Goal: Task Accomplishment & Management: Use online tool/utility

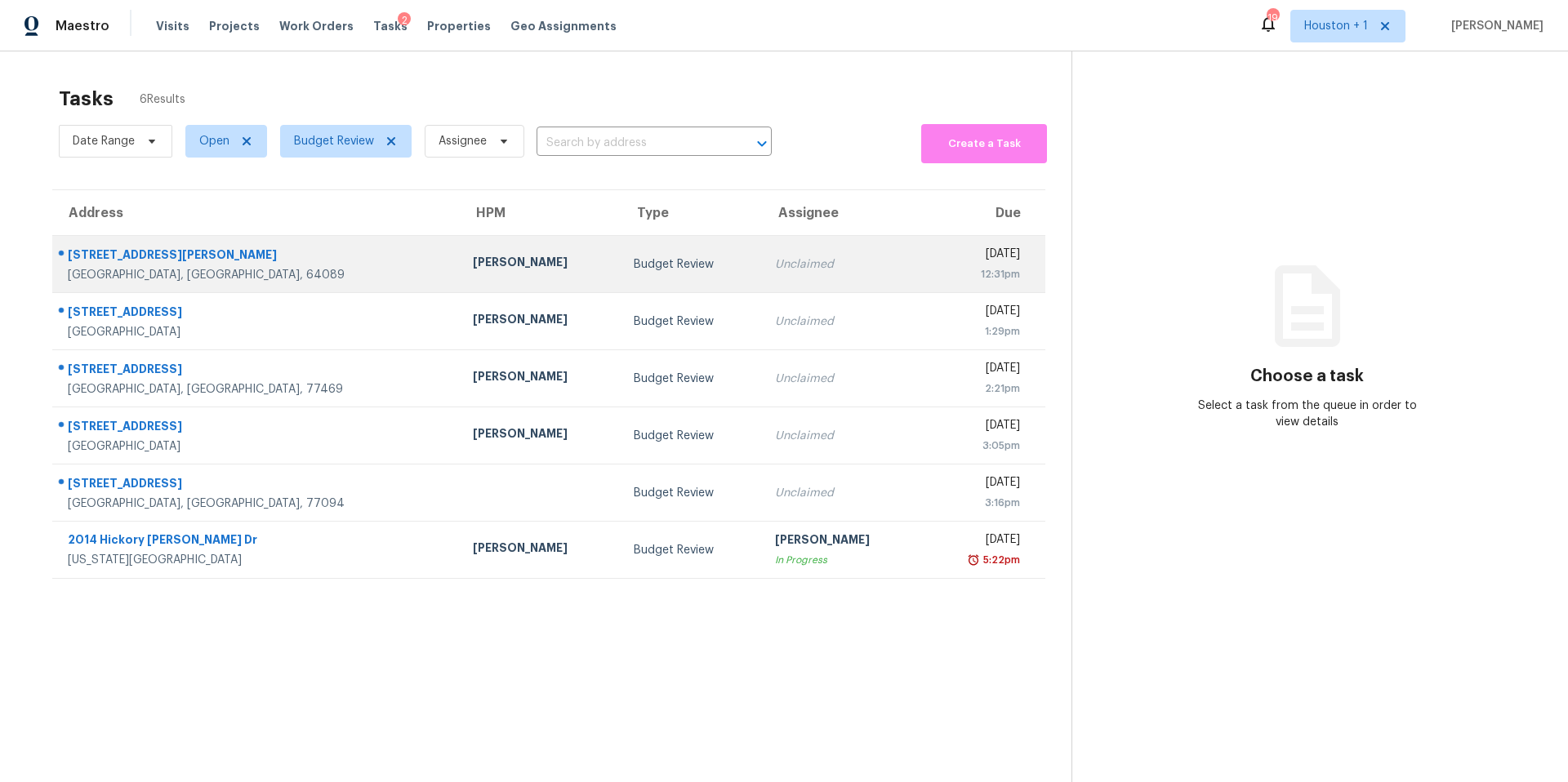
click at [472, 268] on div "Joshua Beatty" at bounding box center [539, 264] width 134 height 20
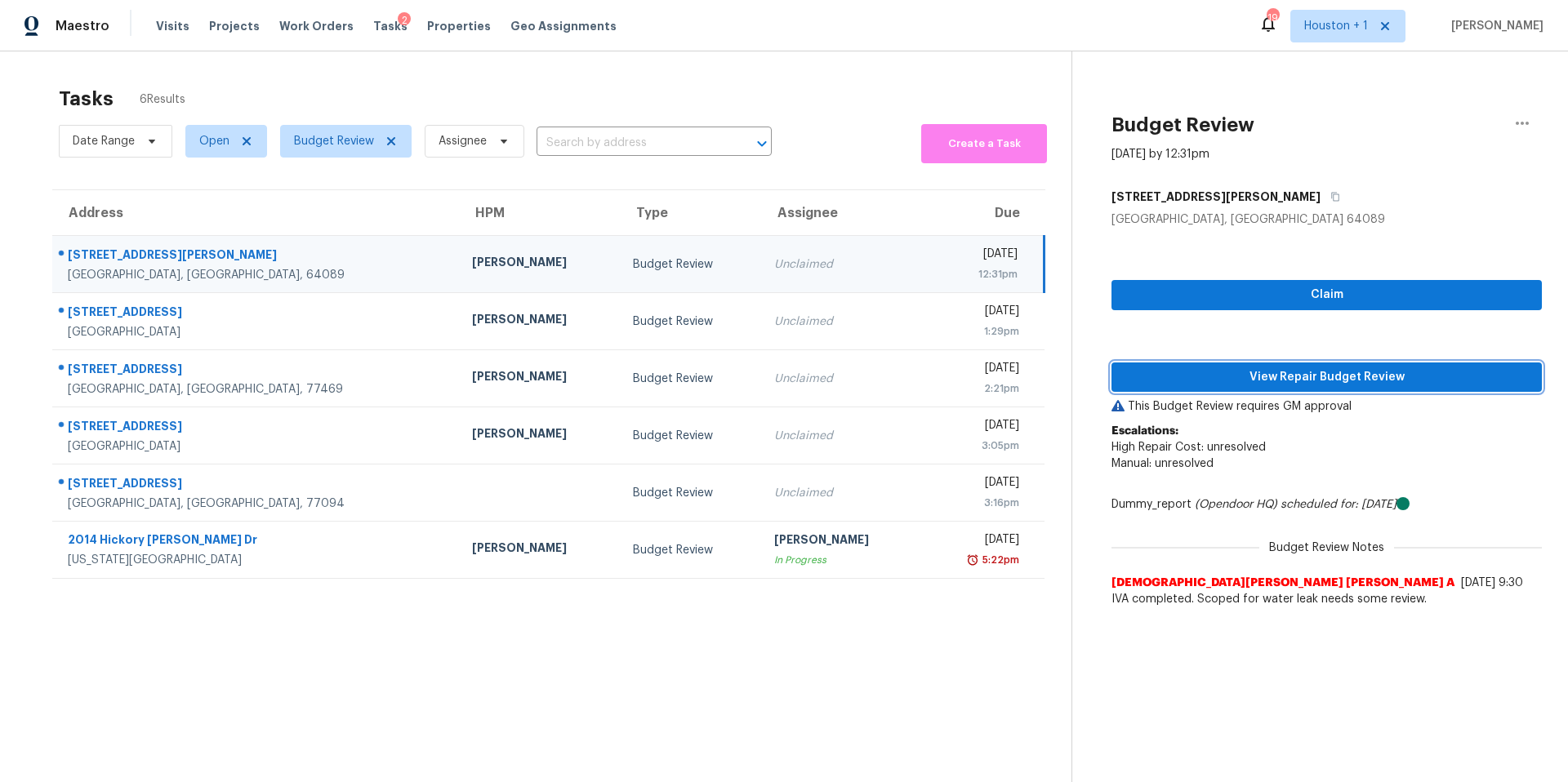
click at [1184, 379] on span "View Repair Budget Review" at bounding box center [1327, 377] width 404 height 20
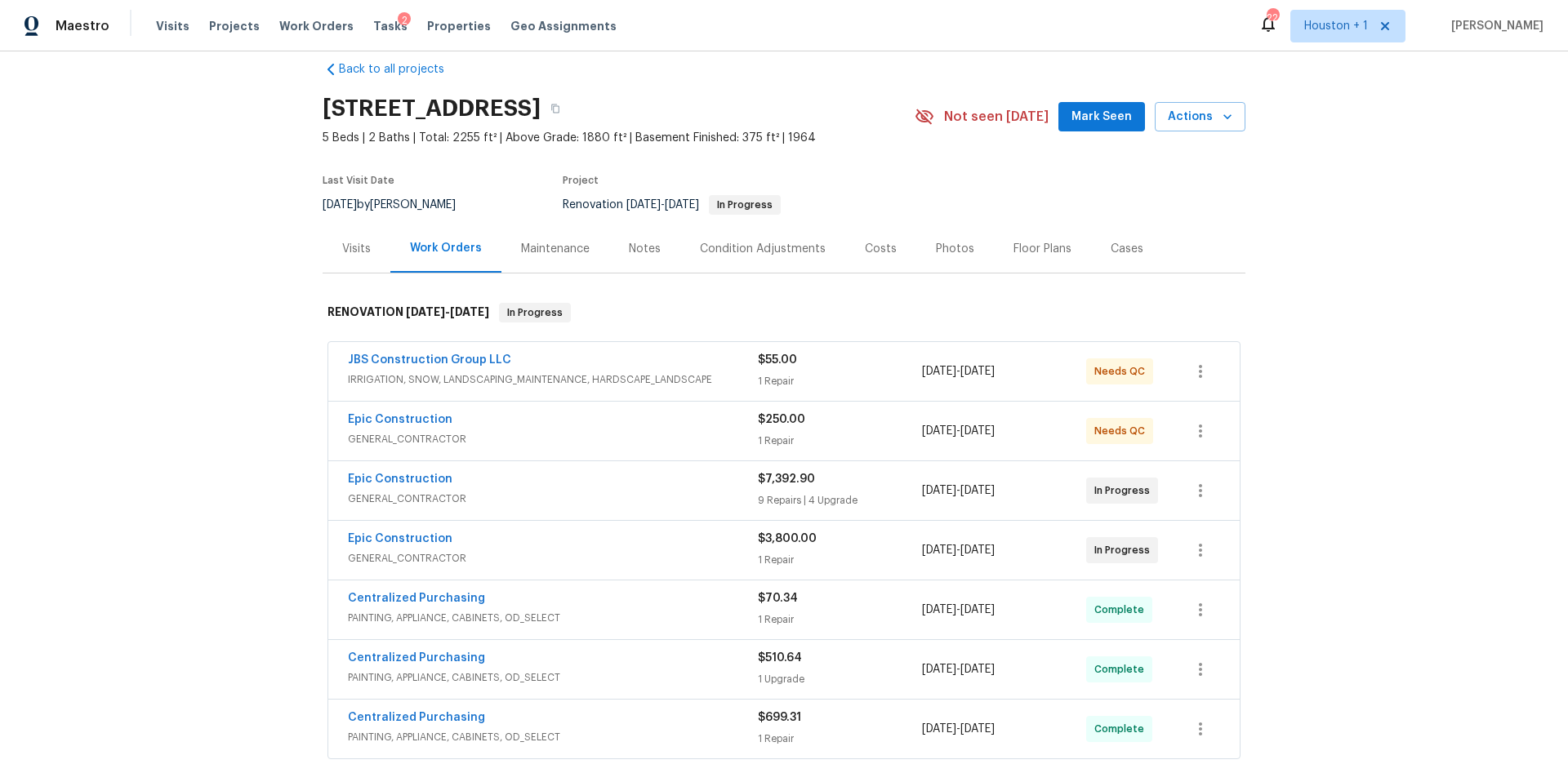
scroll to position [255, 0]
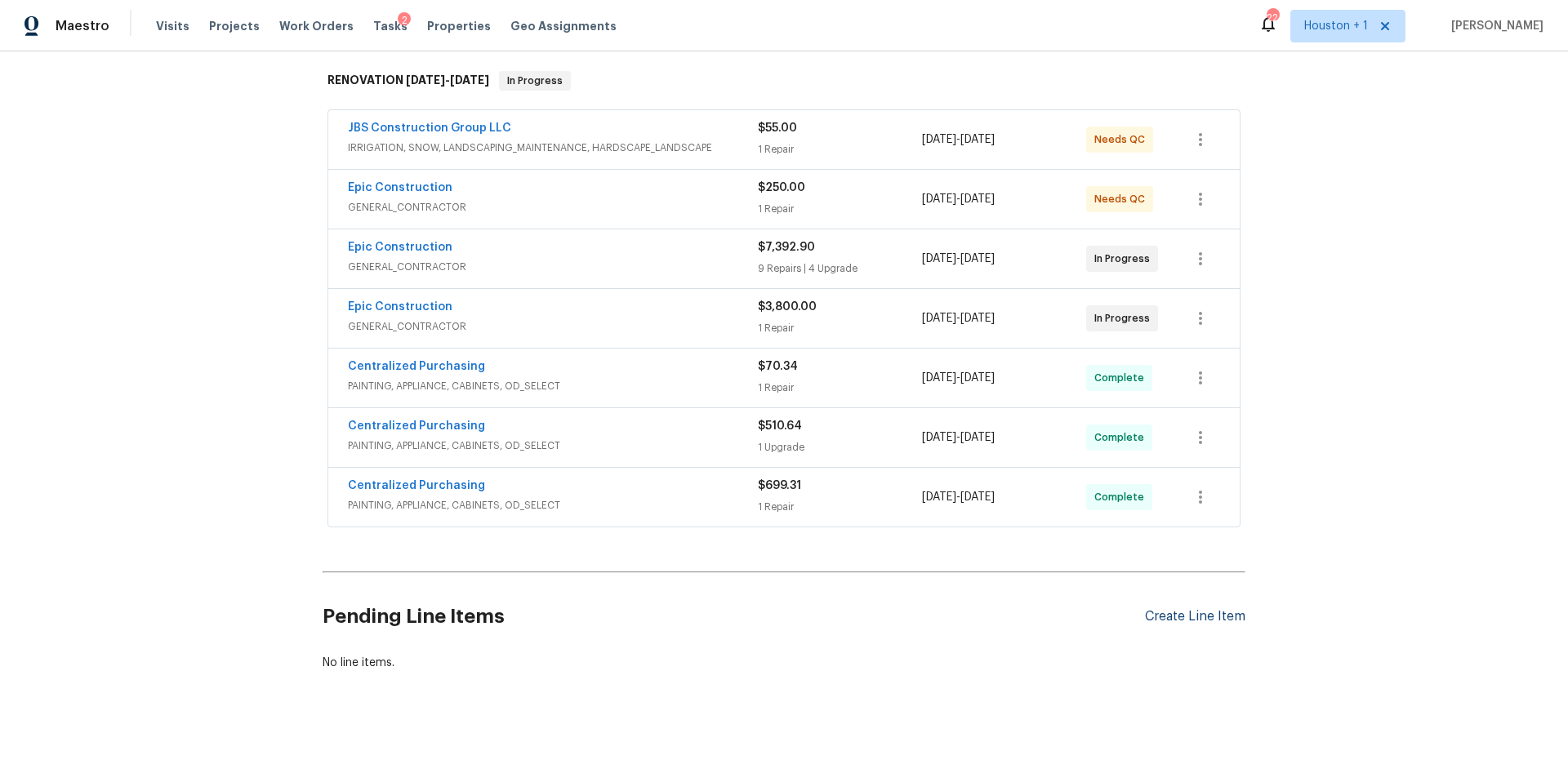
click at [1212, 616] on div "Create Line Item" at bounding box center [1195, 617] width 100 height 15
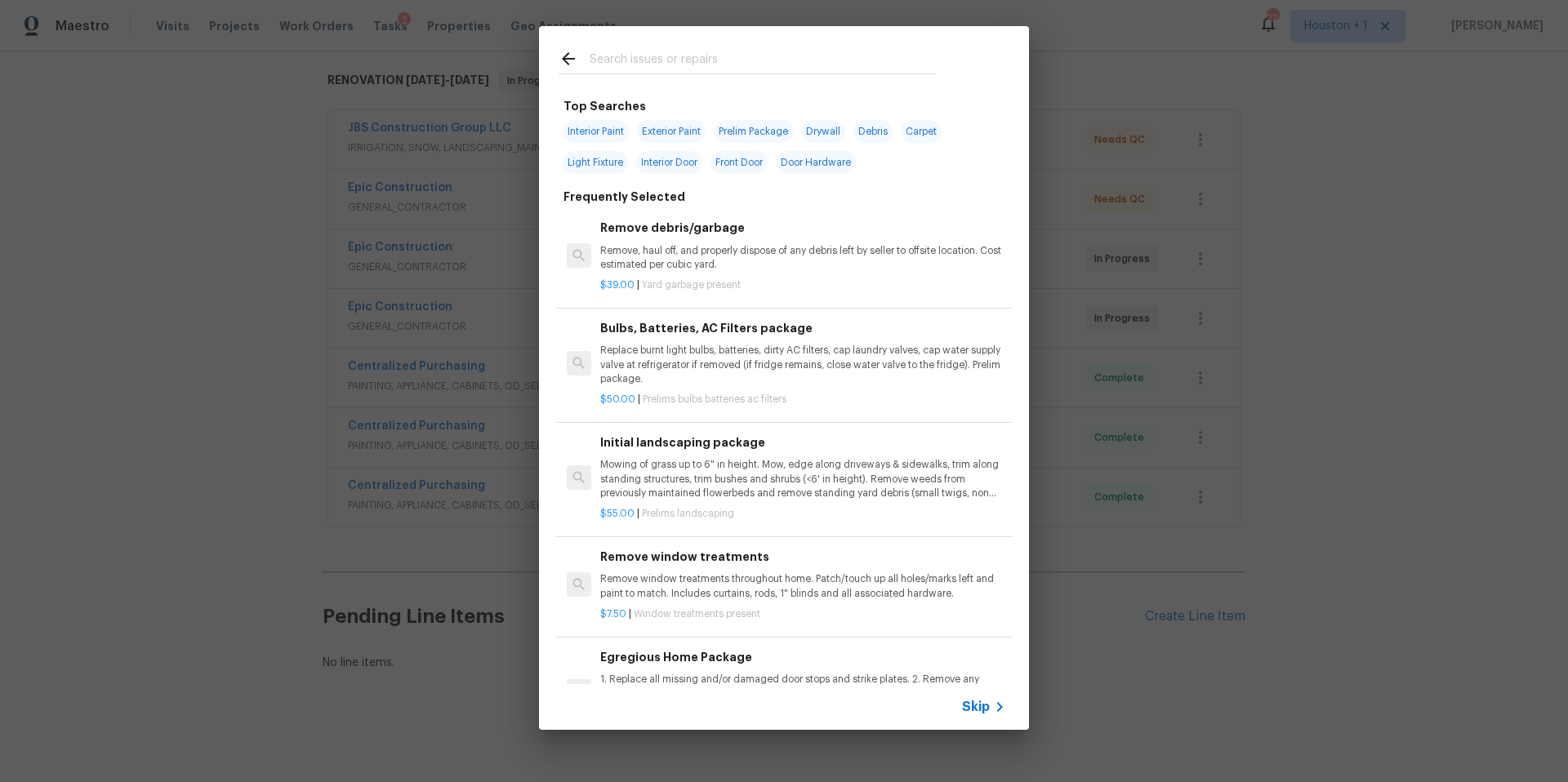
click at [628, 58] on input "text" at bounding box center [763, 61] width 347 height 25
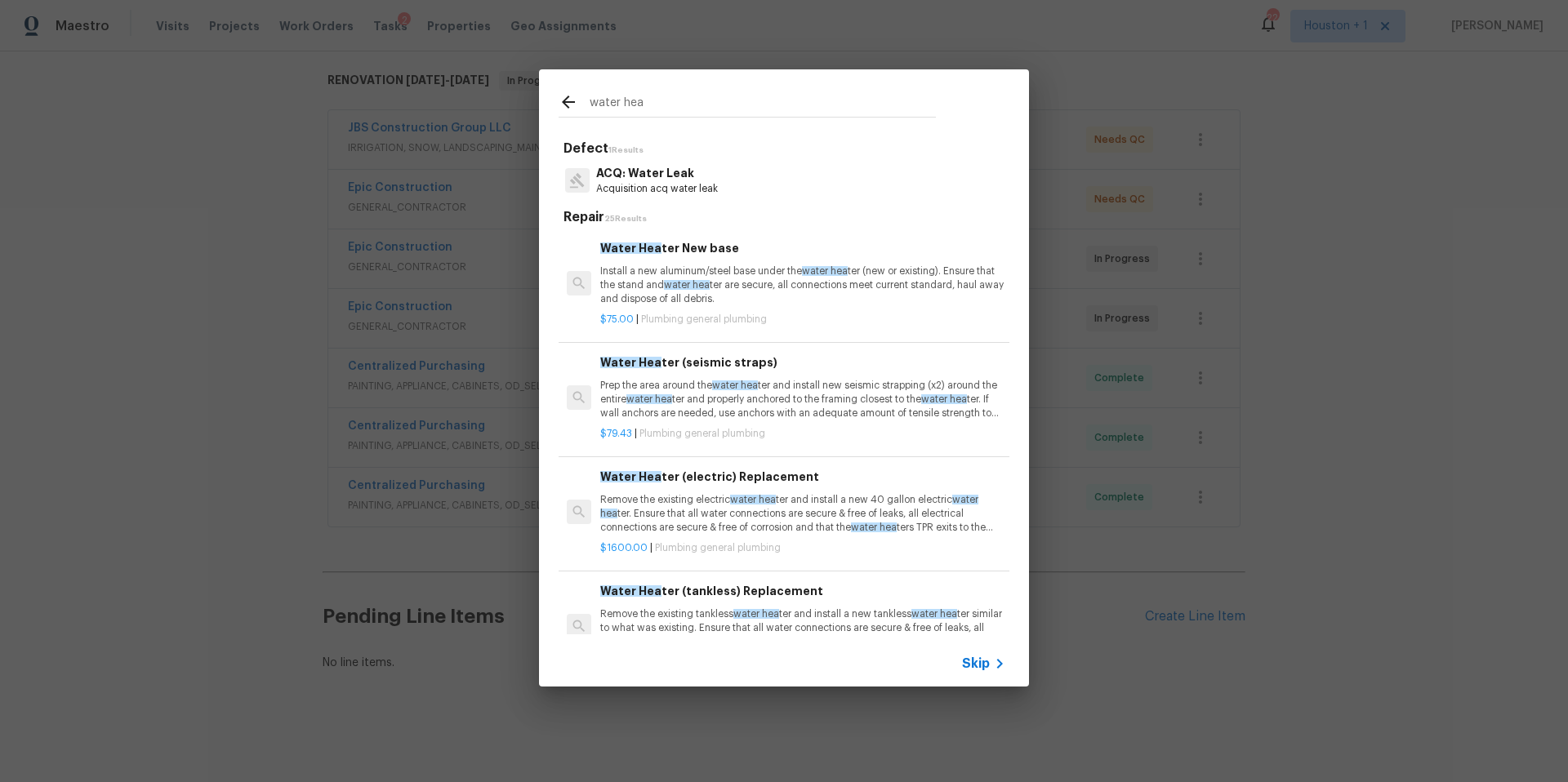
type input "water hea"
click at [697, 512] on p "Remove the existing electric water hea ter and install a new 40 gallon electric…" at bounding box center [802, 514] width 405 height 42
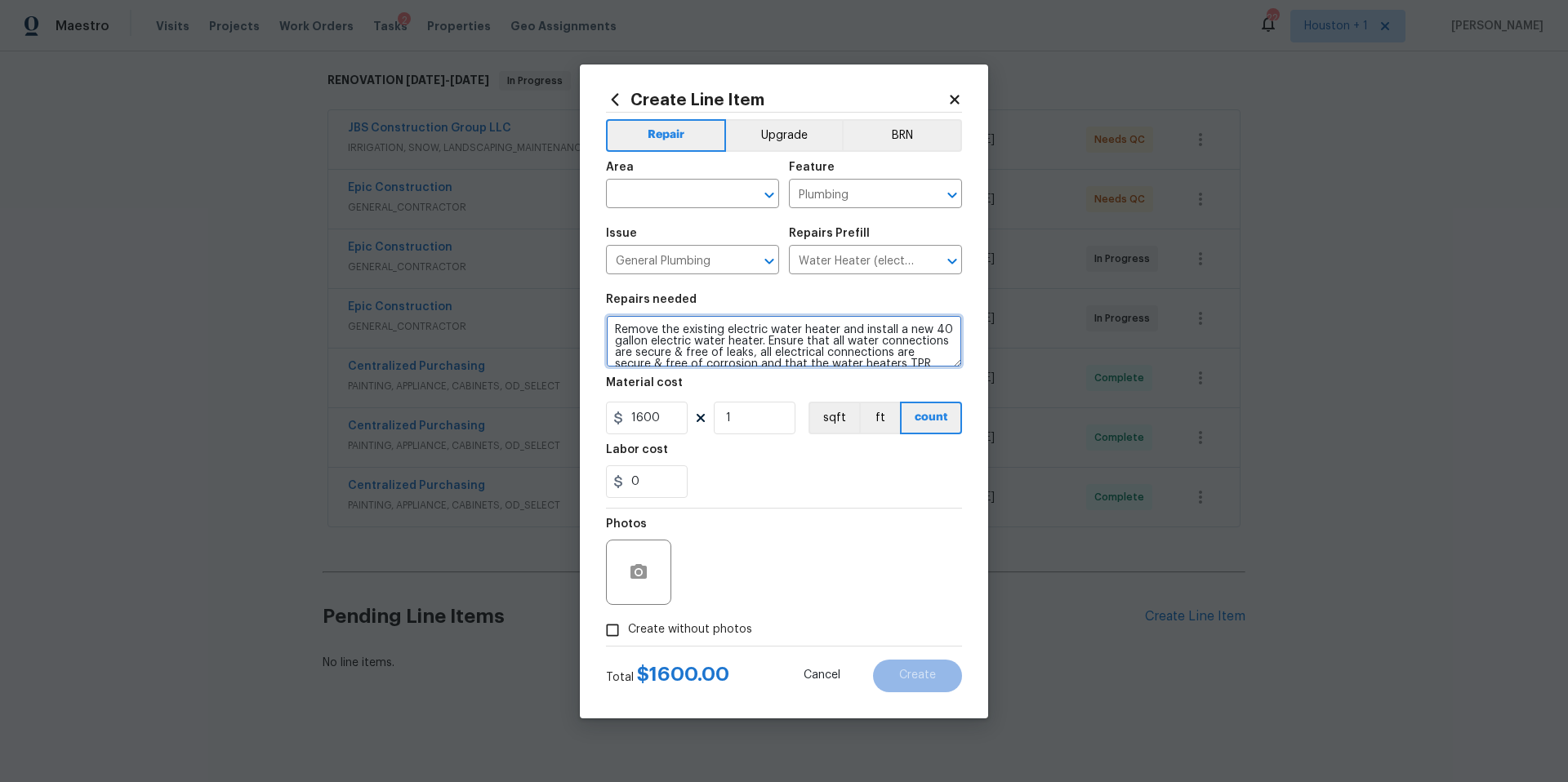
scroll to position [34, 0]
drag, startPoint x: 615, startPoint y: 329, endPoint x: 956, endPoint y: 384, distance: 345.4
click at [956, 385] on section "Repairs needed Remove the existing electric water heater and install a new 40 g…" at bounding box center [784, 395] width 356 height 224
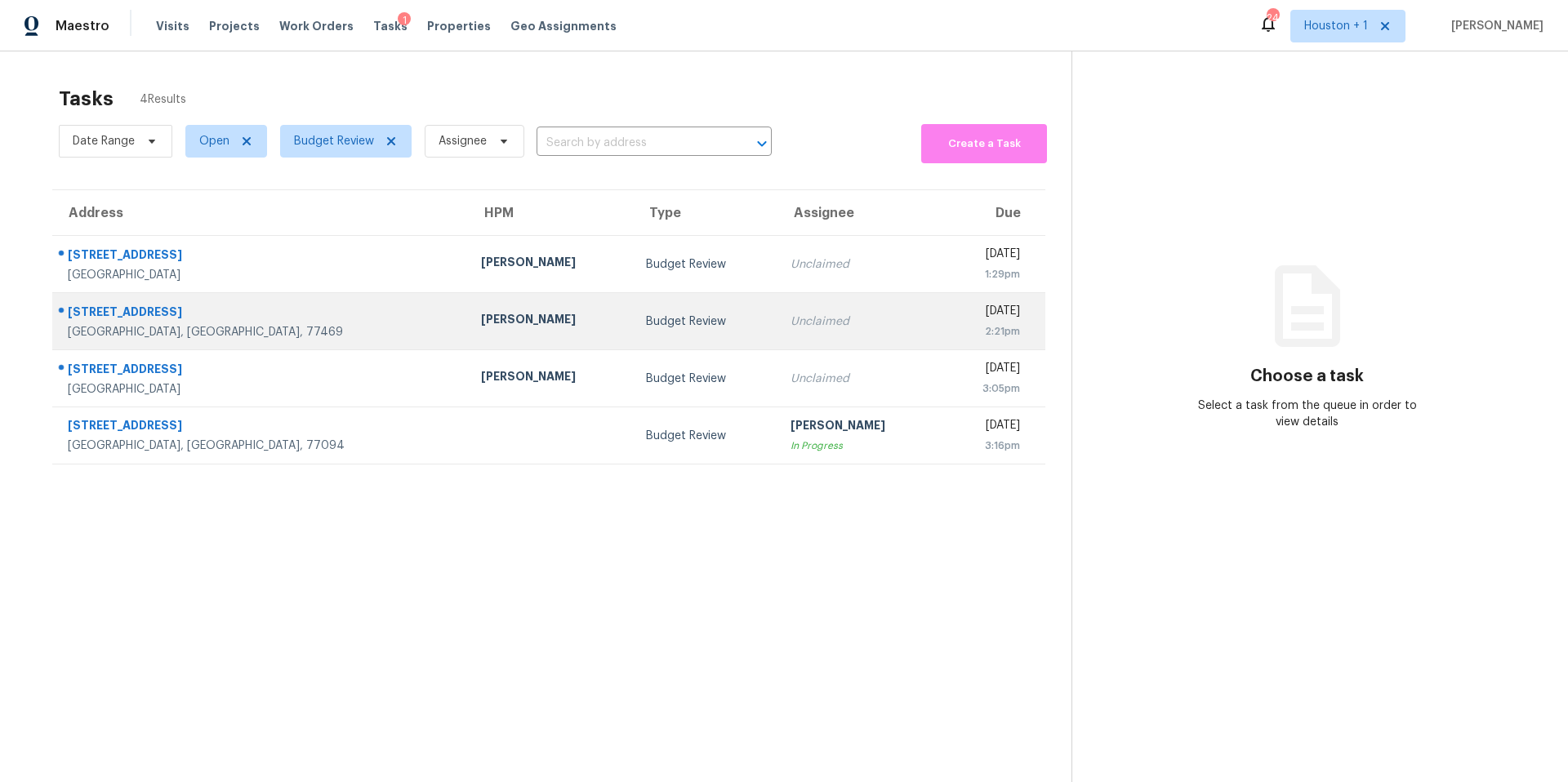
click at [468, 326] on td "[PERSON_NAME]" at bounding box center [550, 322] width 165 height 57
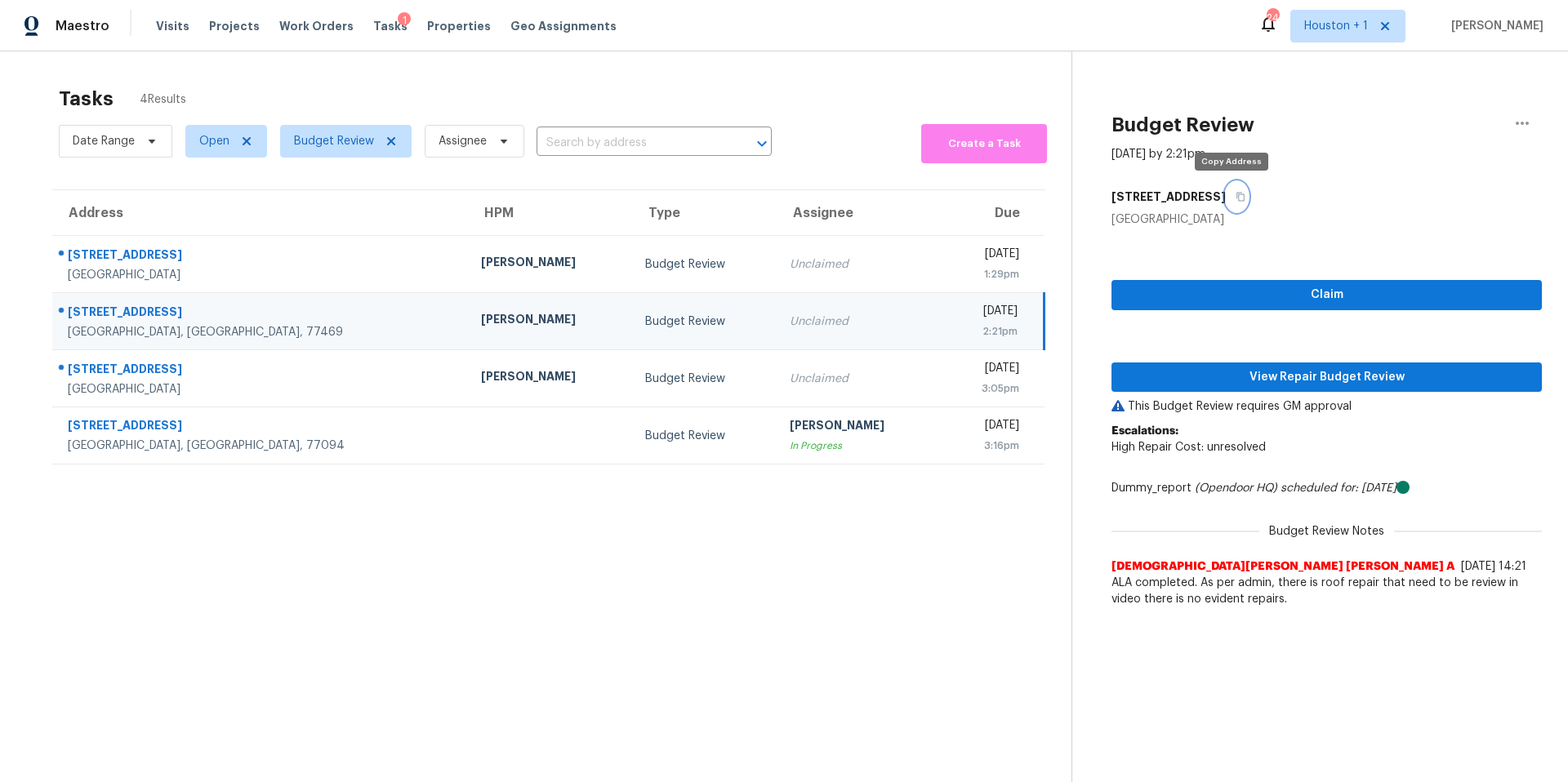
click at [1236, 195] on icon "button" at bounding box center [1240, 197] width 10 height 10
click at [1214, 378] on span "View Repair Budget Review" at bounding box center [1327, 377] width 404 height 20
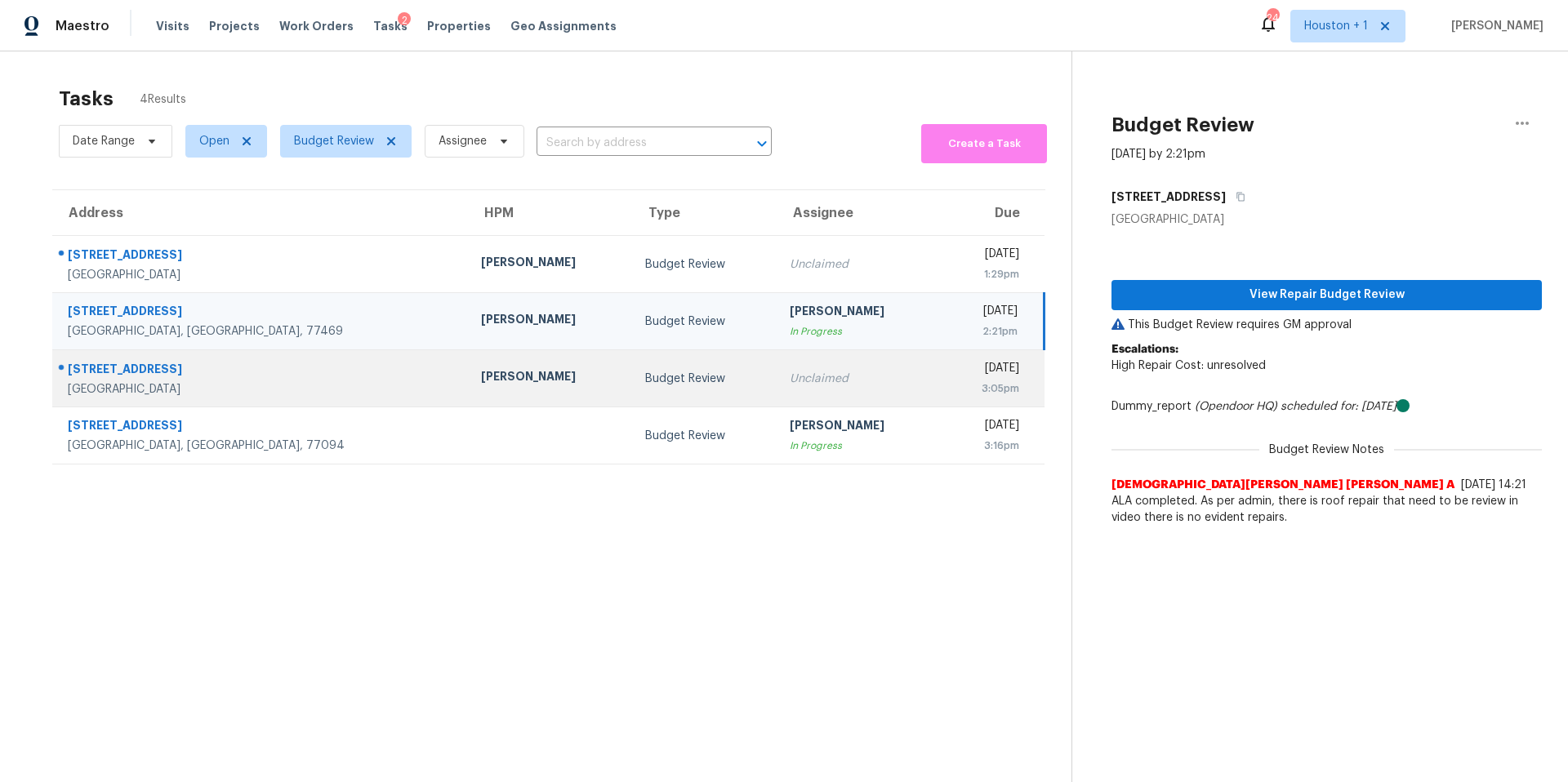
click at [481, 372] on div "[PERSON_NAME]" at bounding box center [550, 378] width 138 height 20
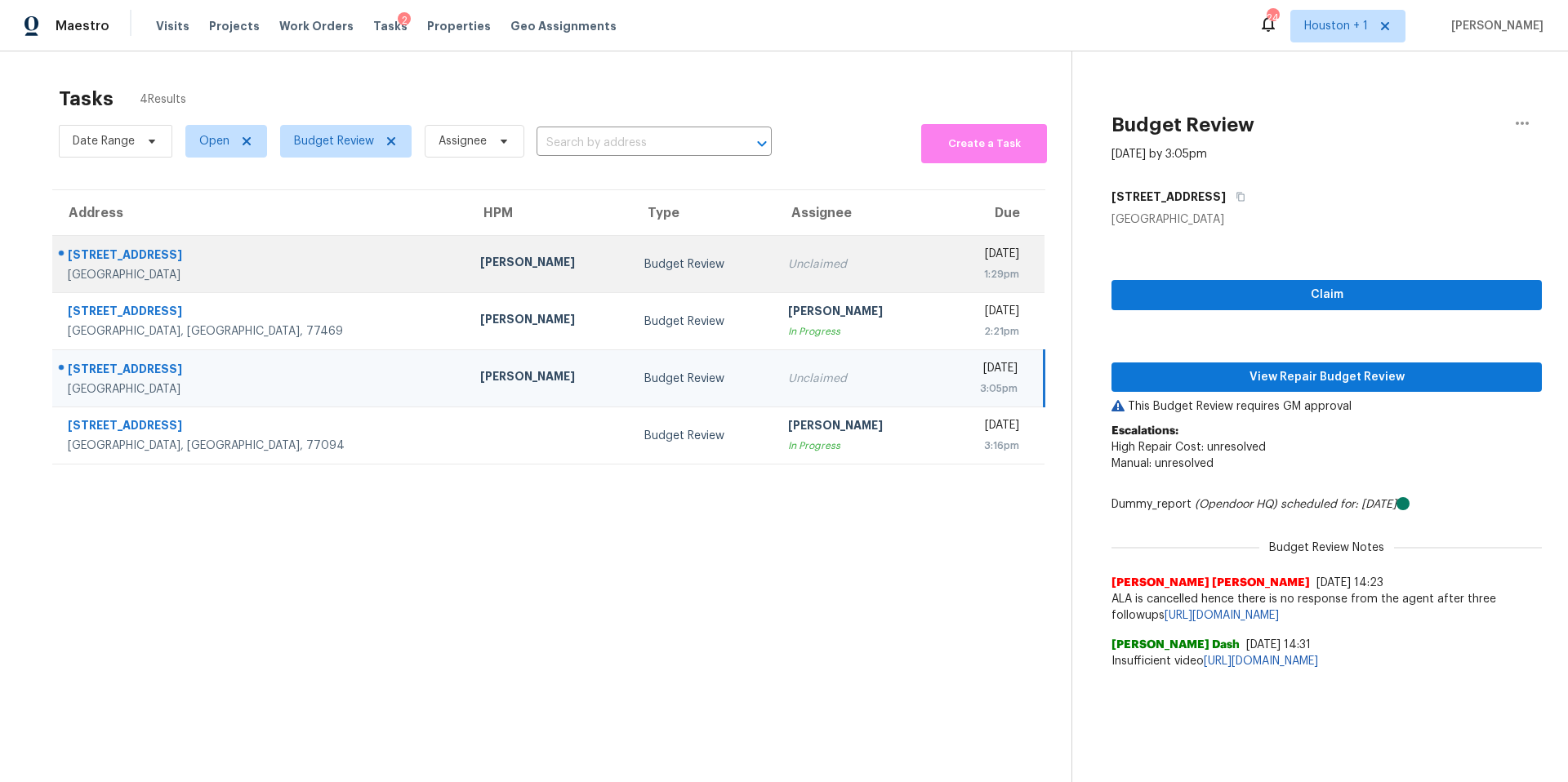
click at [467, 277] on td "[PERSON_NAME]" at bounding box center [549, 265] width 164 height 57
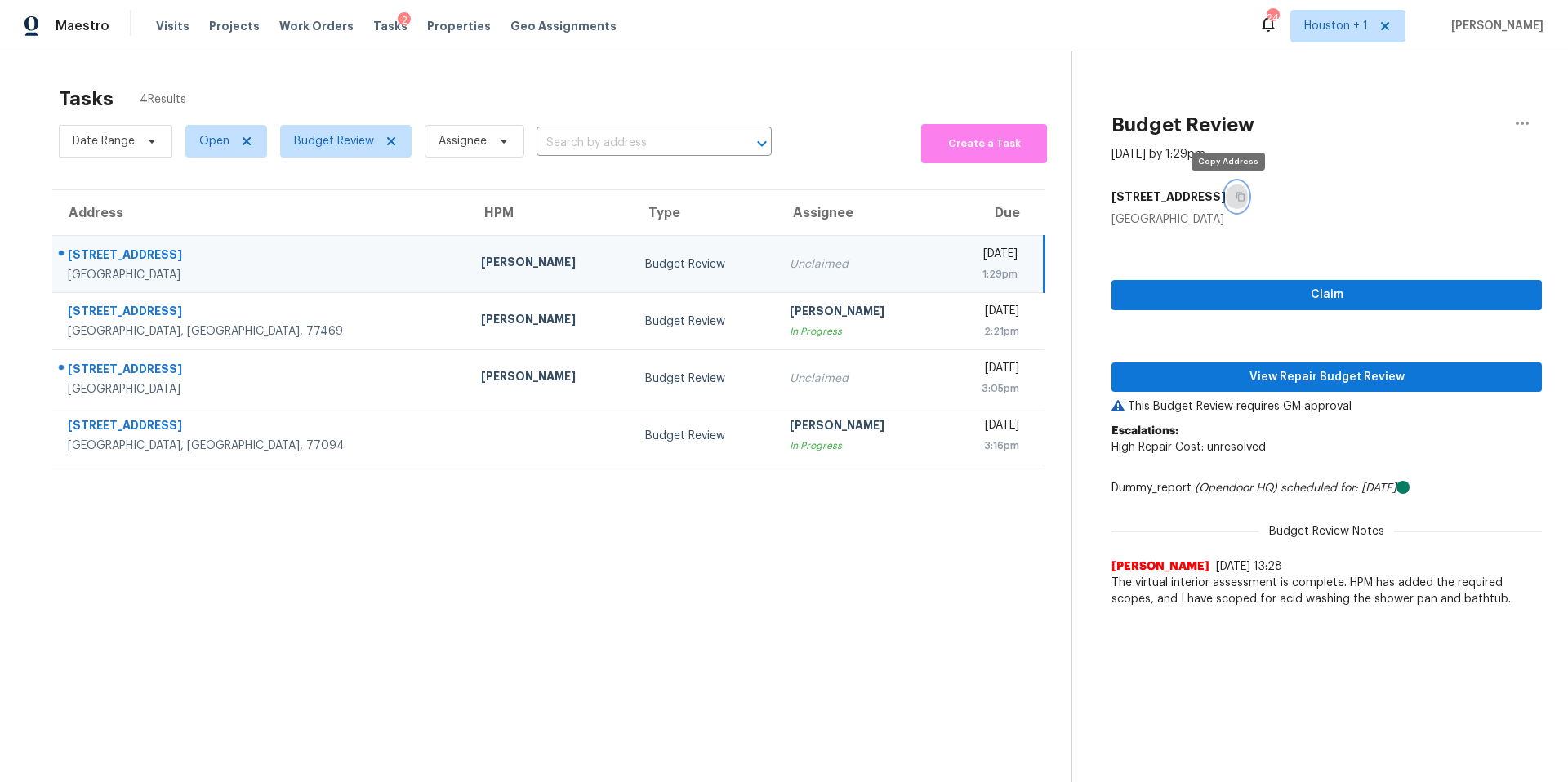
click at [1236, 199] on icon "button" at bounding box center [1240, 197] width 10 height 10
click at [1176, 384] on span "View Repair Budget Review" at bounding box center [1327, 377] width 404 height 20
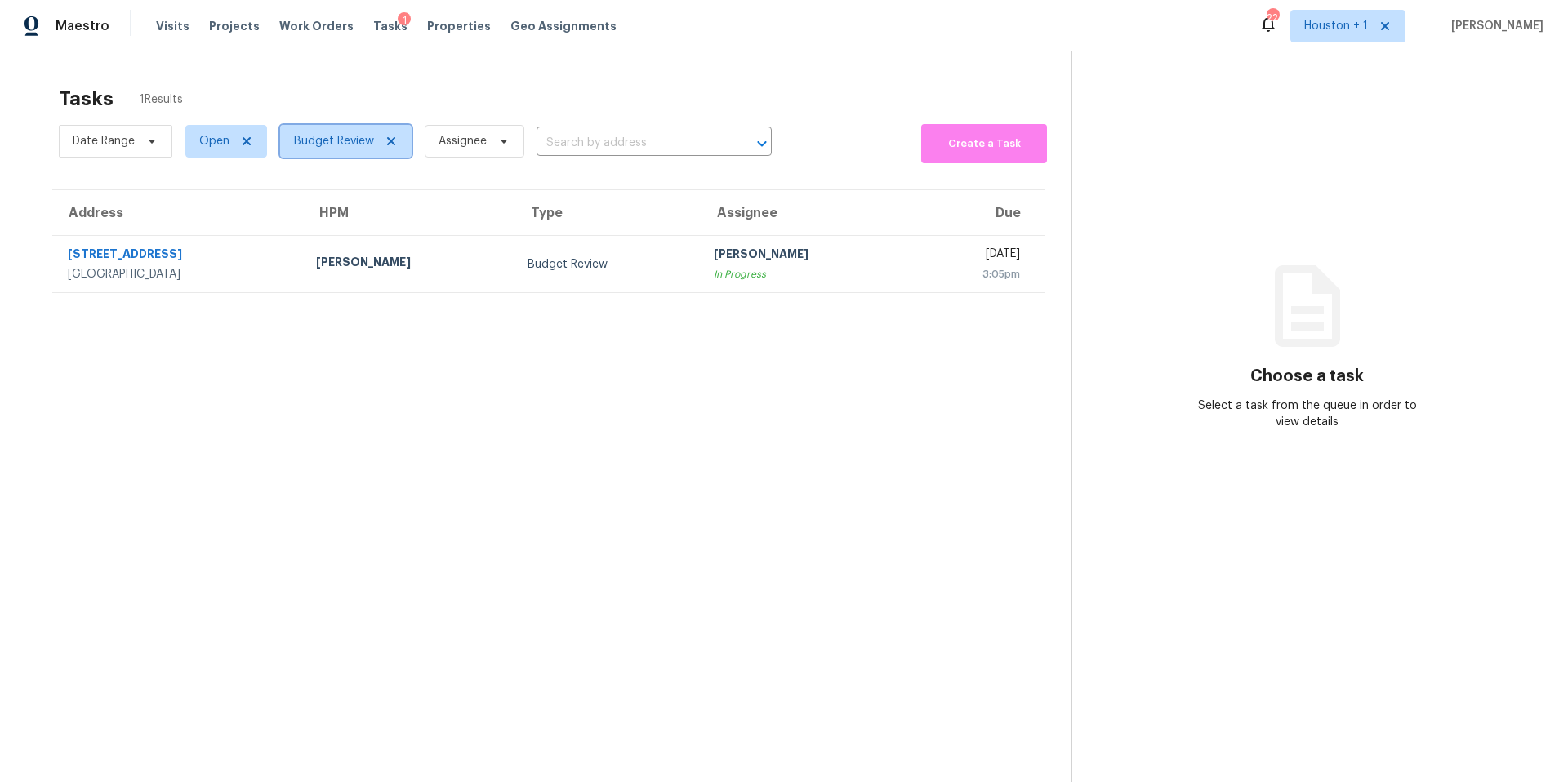
click at [324, 138] on span "Budget Review" at bounding box center [334, 141] width 80 height 16
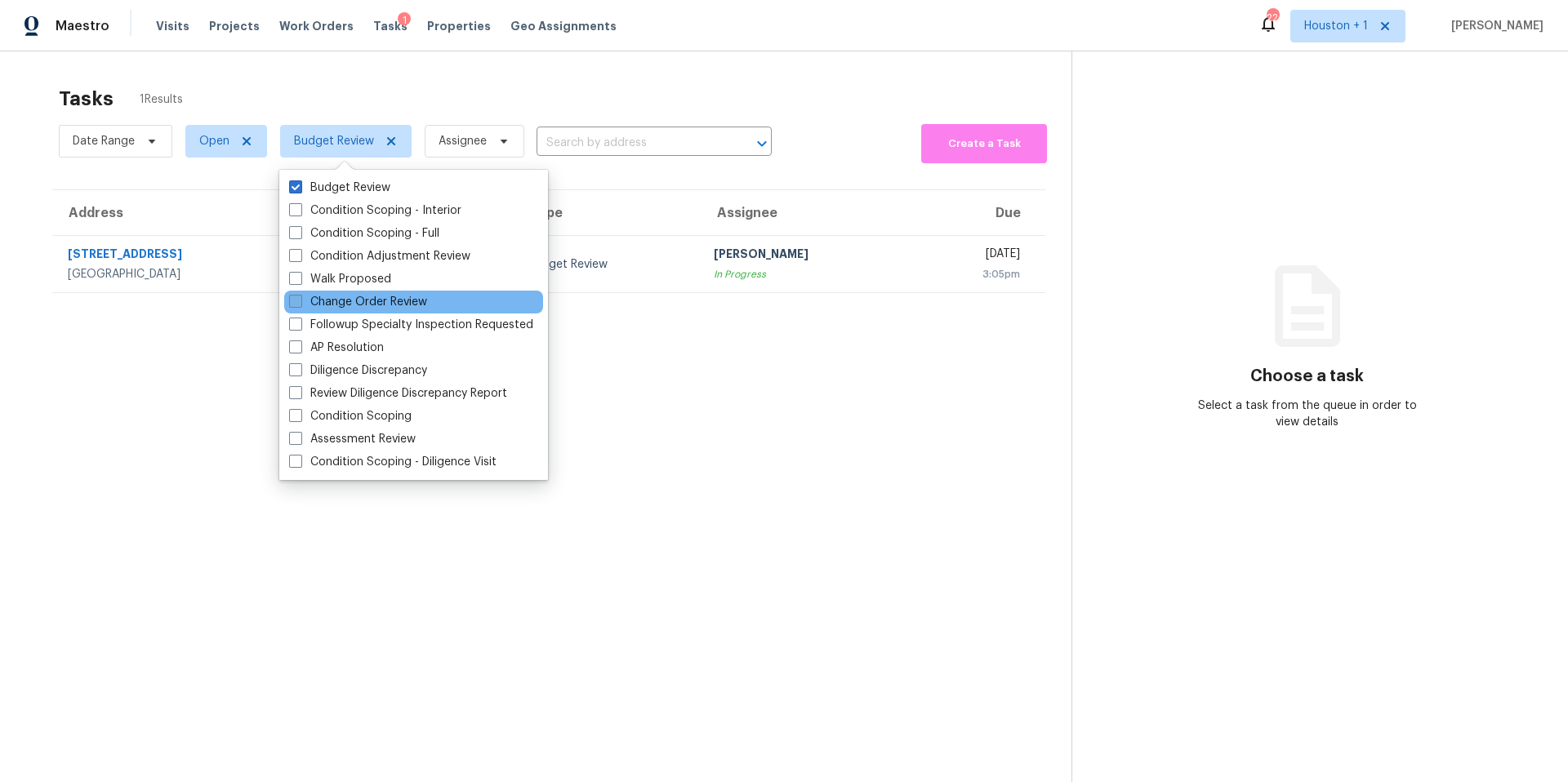
click at [321, 295] on label "Change Order Review" at bounding box center [358, 302] width 138 height 16
click at [300, 295] on input "Change Order Review" at bounding box center [294, 299] width 10 height 10
checkbox input "true"
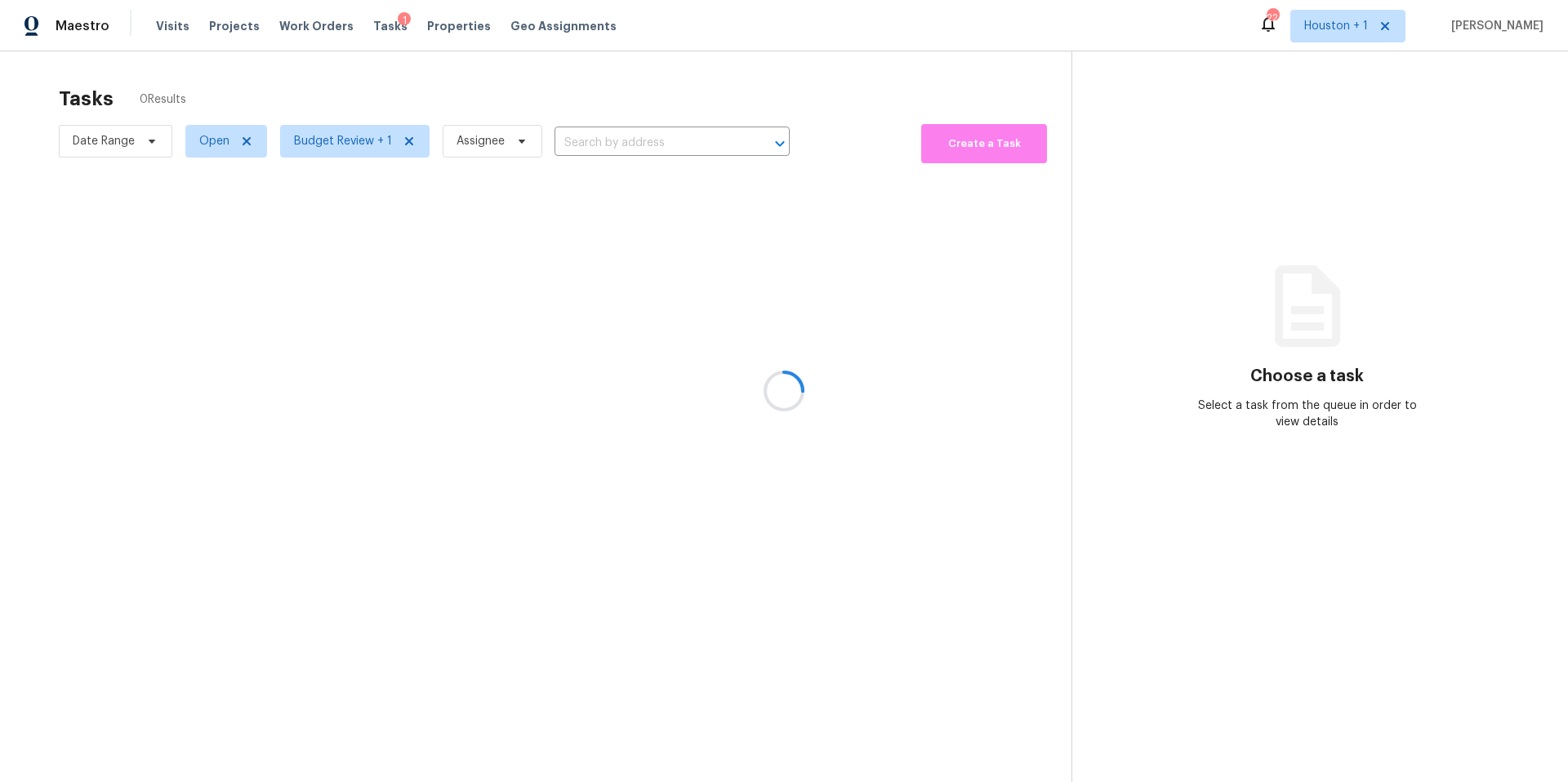
click at [402, 86] on div at bounding box center [784, 391] width 1568 height 782
